Goal: Navigation & Orientation: Find specific page/section

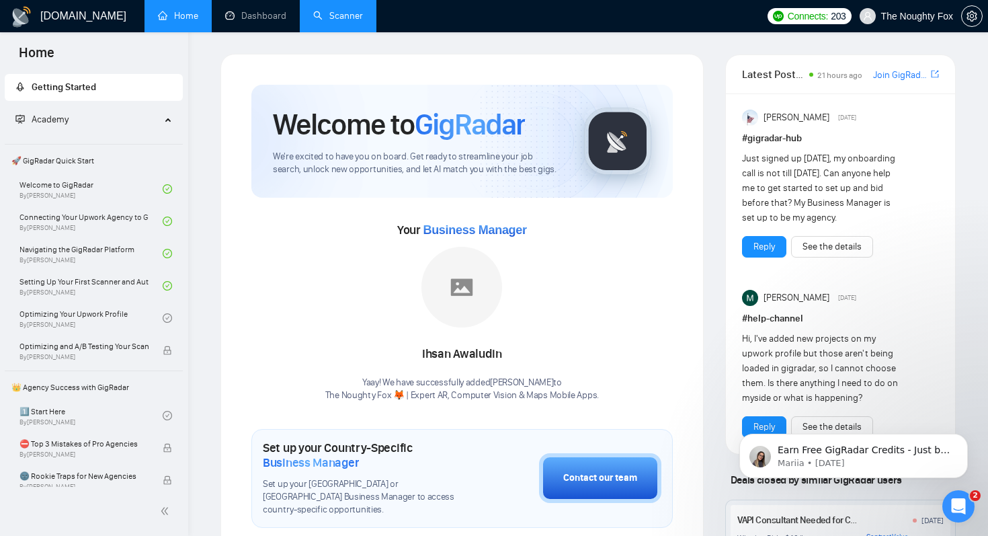
click at [348, 22] on link "Scanner" at bounding box center [338, 15] width 50 height 11
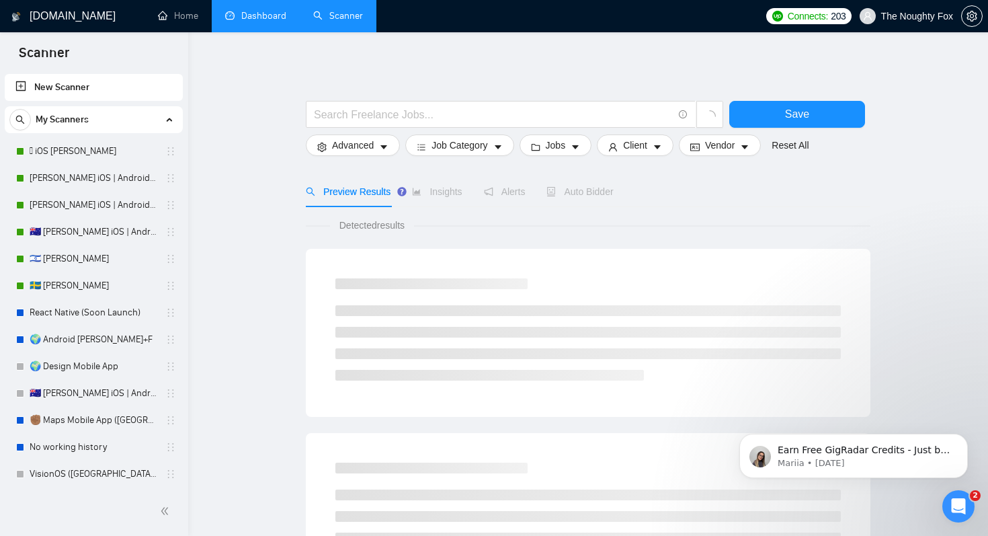
click at [253, 22] on link "Dashboard" at bounding box center [255, 15] width 61 height 11
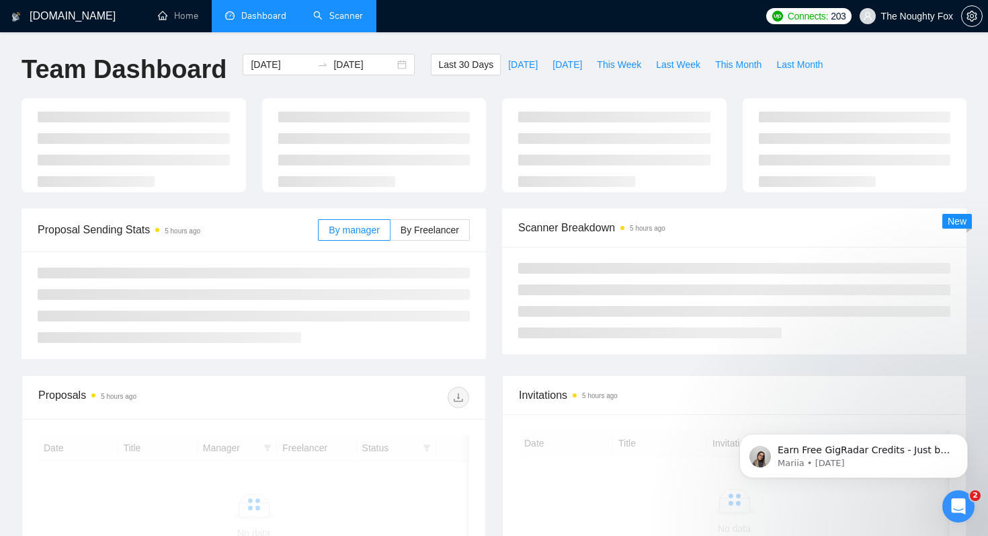
click at [354, 22] on link "Scanner" at bounding box center [338, 15] width 50 height 11
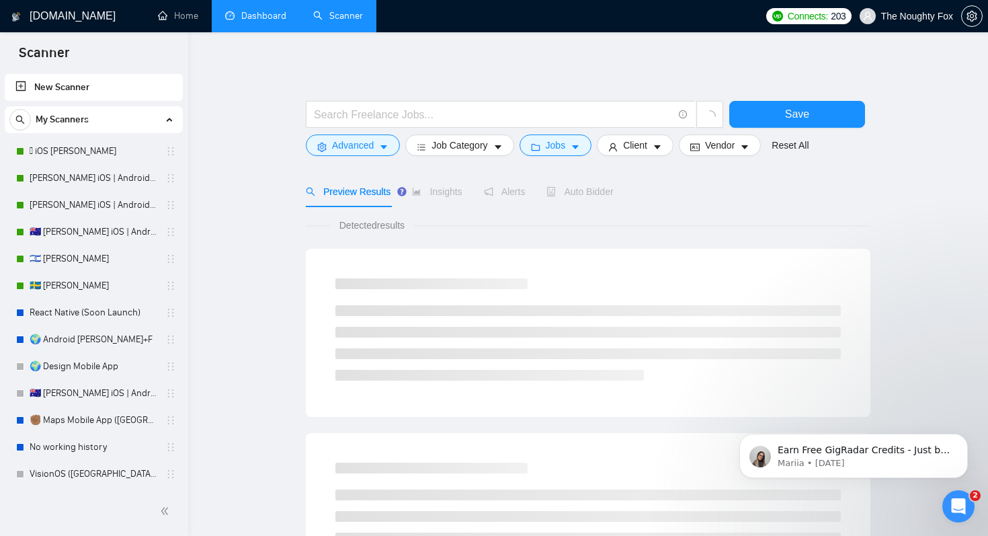
click at [255, 21] on link "Dashboard" at bounding box center [255, 15] width 61 height 11
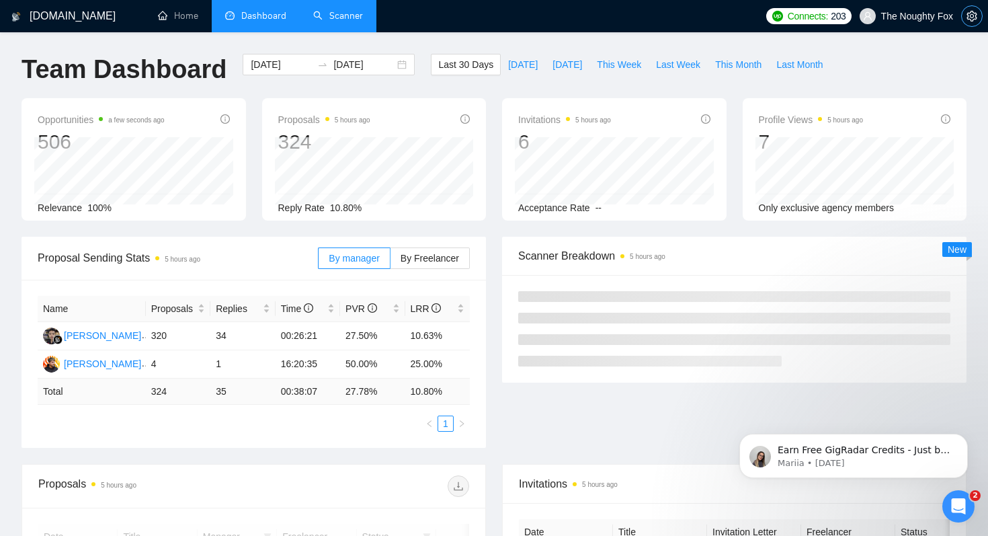
click at [806, 13] on span "setting" at bounding box center [972, 16] width 20 height 11
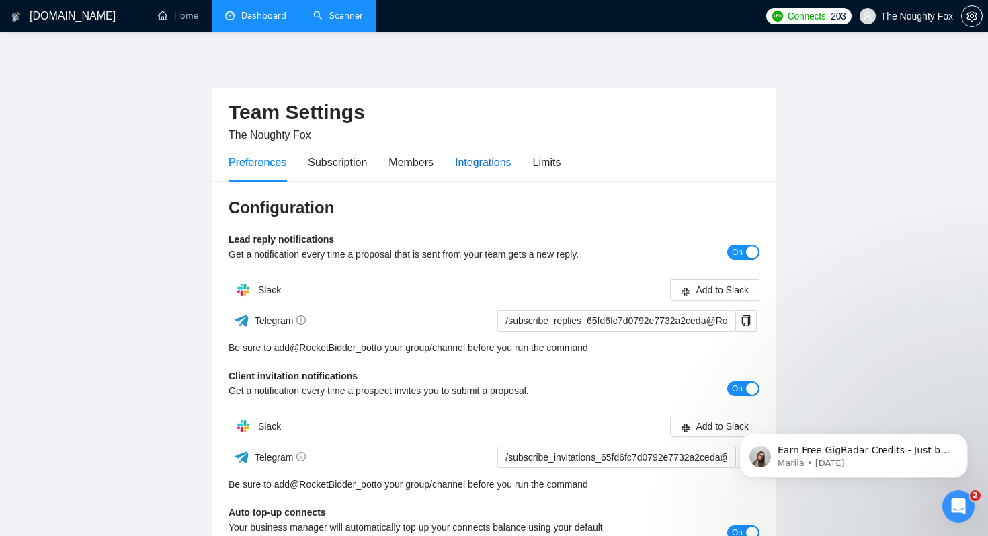
click at [489, 158] on div "Integrations" at bounding box center [483, 162] width 56 height 17
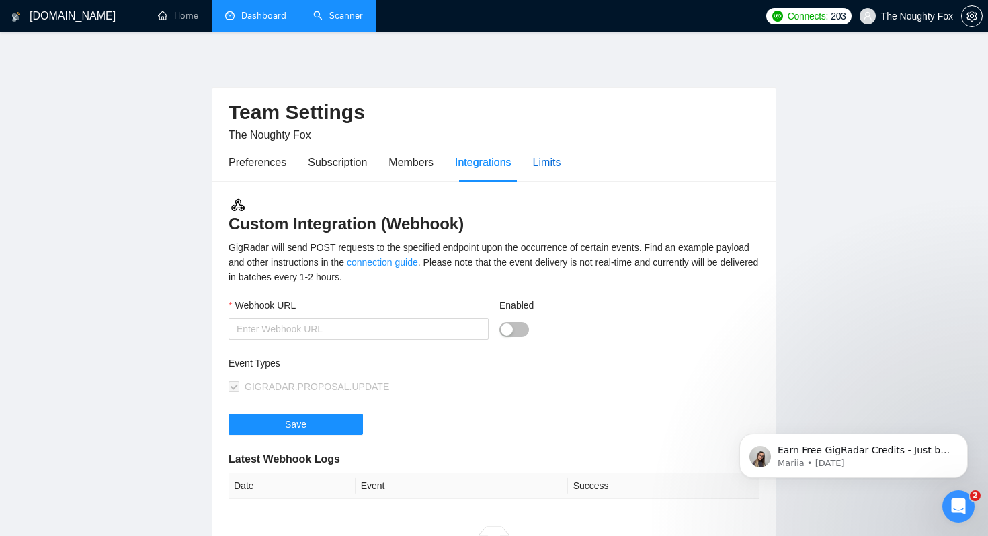
click at [553, 163] on div "Limits" at bounding box center [547, 162] width 28 height 17
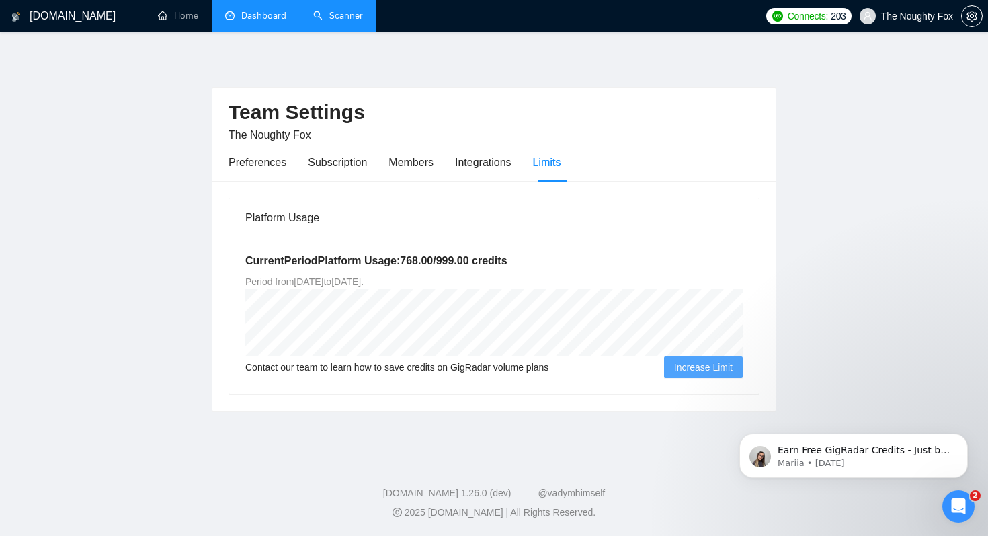
drag, startPoint x: 426, startPoint y: 284, endPoint x: 458, endPoint y: 283, distance: 31.6
click at [364, 283] on span "Period from [DATE] to [DATE] ." at bounding box center [304, 281] width 118 height 11
